Goal: Information Seeking & Learning: Learn about a topic

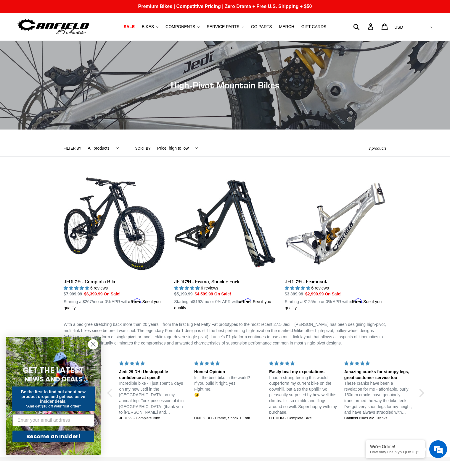
click at [92, 345] on icon "Close dialog" at bounding box center [93, 345] width 4 height 4
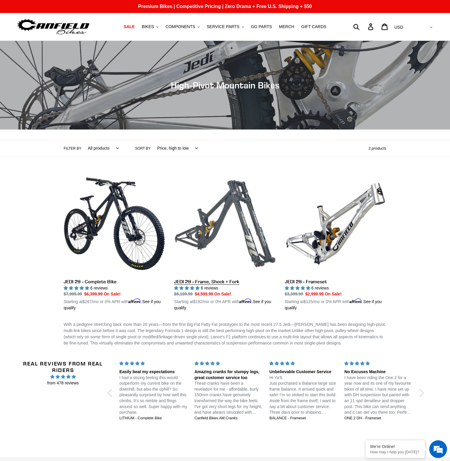
click at [202, 223] on link "JEDI 29 - Frame, Shock + Fork" at bounding box center [225, 242] width 102 height 139
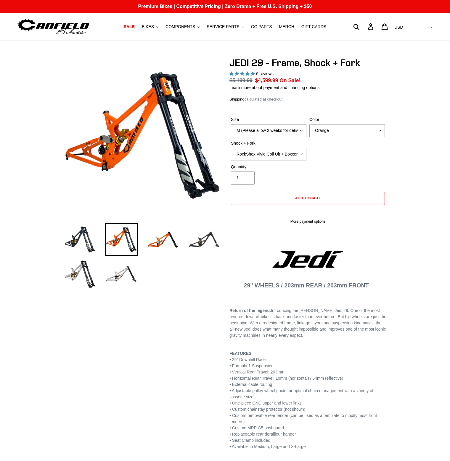
select select "highest-rating"
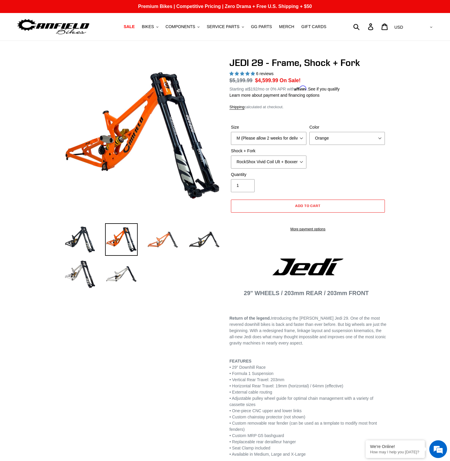
click at [160, 242] on img at bounding box center [163, 239] width 33 height 33
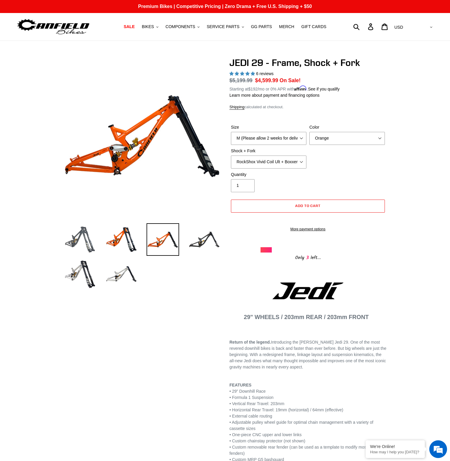
click at [82, 235] on img at bounding box center [80, 239] width 33 height 33
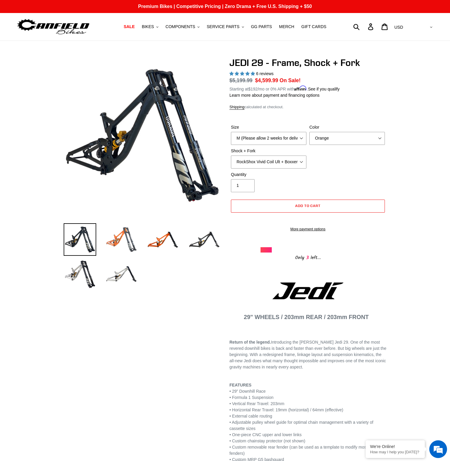
click at [111, 236] on img at bounding box center [121, 239] width 33 height 33
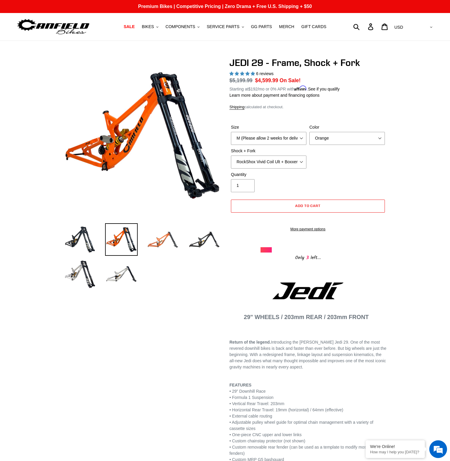
click at [152, 241] on img at bounding box center [163, 239] width 33 height 33
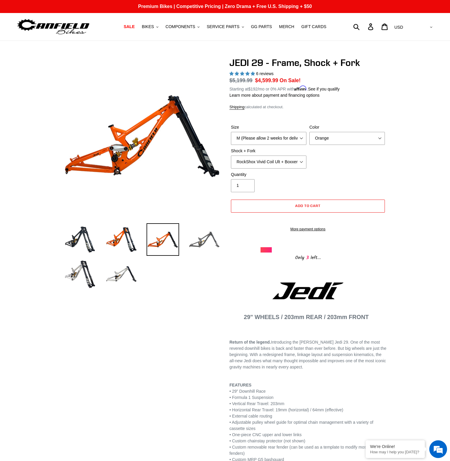
click at [197, 241] on img at bounding box center [204, 239] width 33 height 33
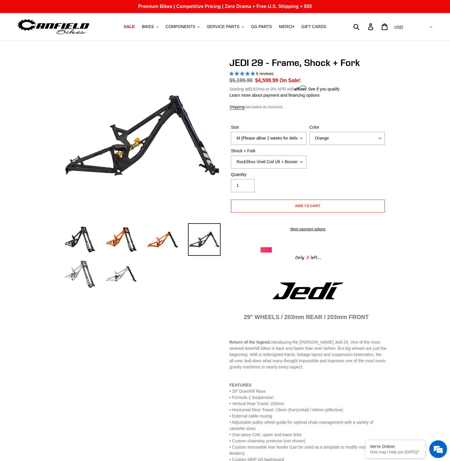
click at [88, 265] on img at bounding box center [80, 274] width 33 height 33
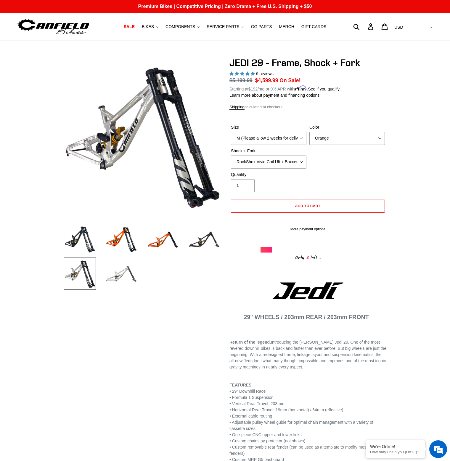
click at [115, 270] on img at bounding box center [121, 274] width 33 height 33
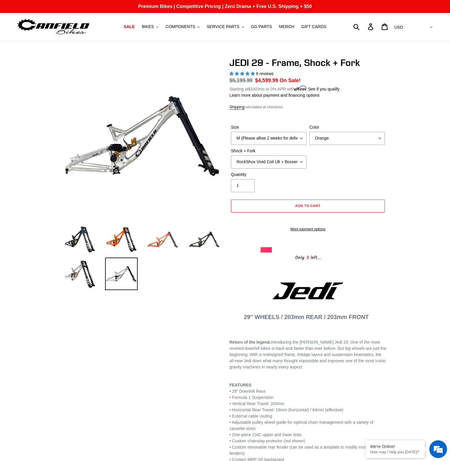
click at [163, 239] on img at bounding box center [163, 239] width 33 height 33
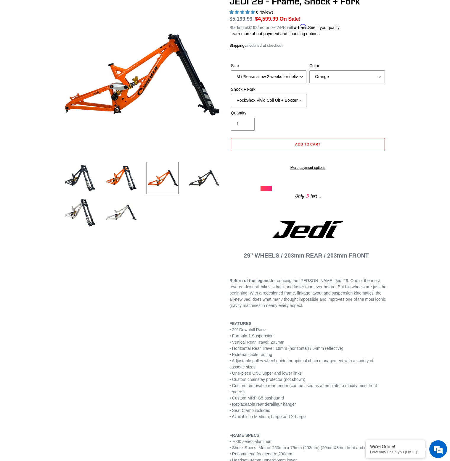
scroll to position [69, 0]
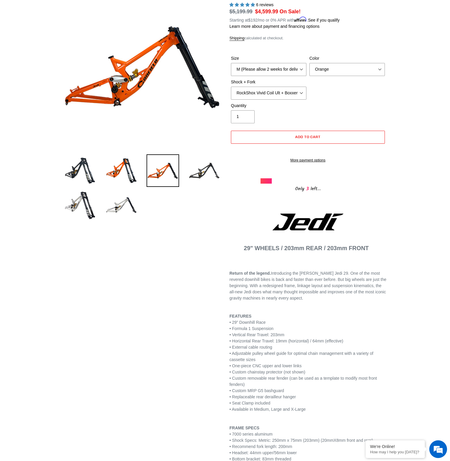
drag, startPoint x: 160, startPoint y: 239, endPoint x: 81, endPoint y: 372, distance: 155.1
click at [81, 373] on div "Previous slide" at bounding box center [221, 464] width 332 height 953
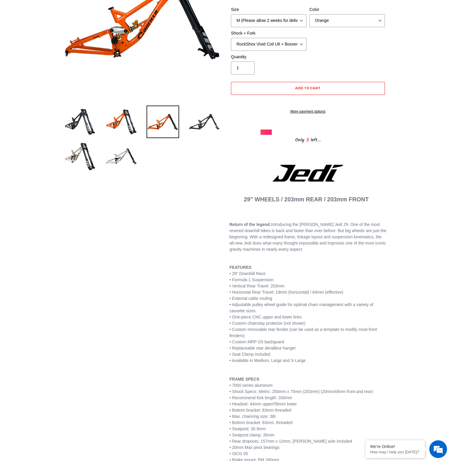
scroll to position [0, 0]
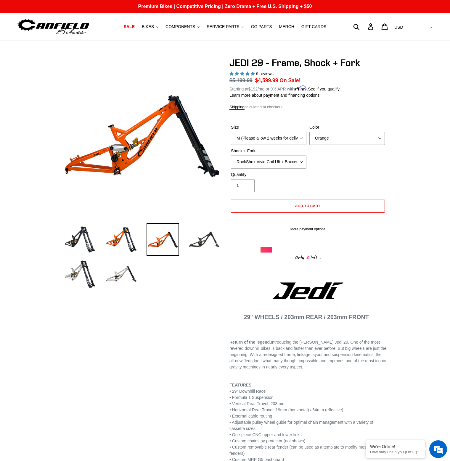
drag, startPoint x: 202, startPoint y: 312, endPoint x: 27, endPoint y: 65, distance: 303.0
